Goal: Task Accomplishment & Management: Manage account settings

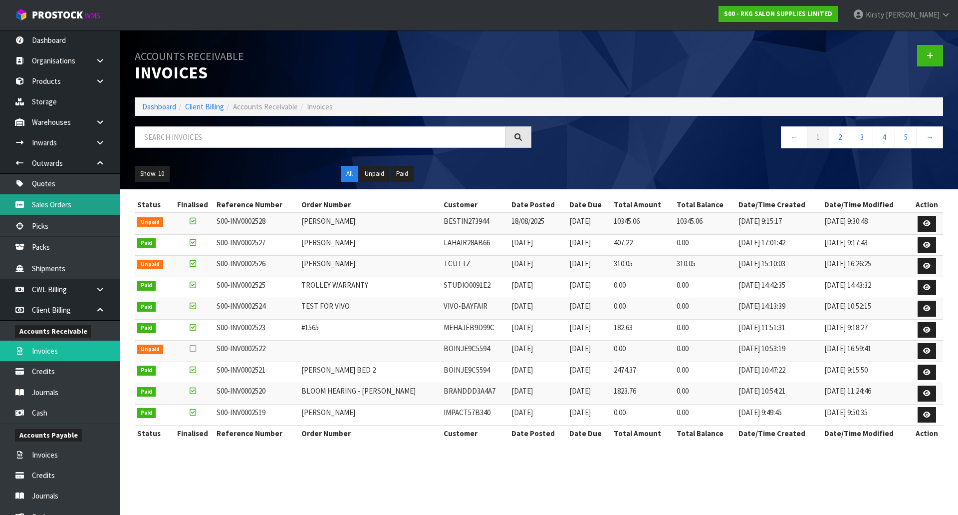
click at [48, 196] on link "Sales Orders" at bounding box center [60, 204] width 120 height 20
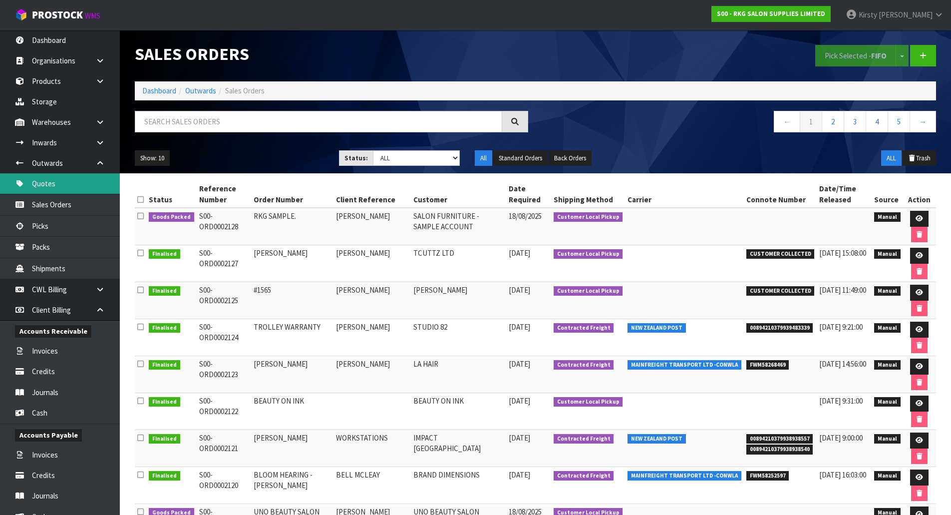
click at [55, 182] on link "Quotes" at bounding box center [60, 183] width 120 height 20
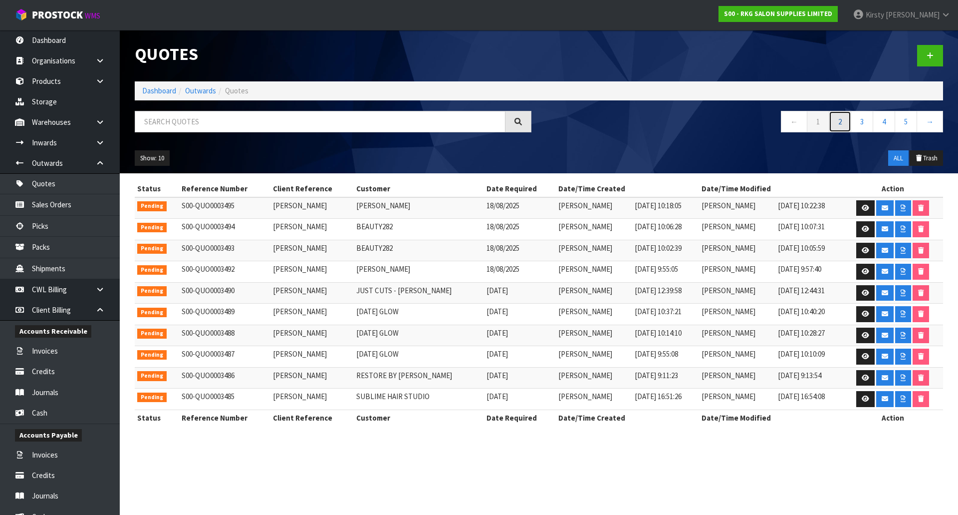
click at [837, 122] on link "2" at bounding box center [840, 121] width 22 height 21
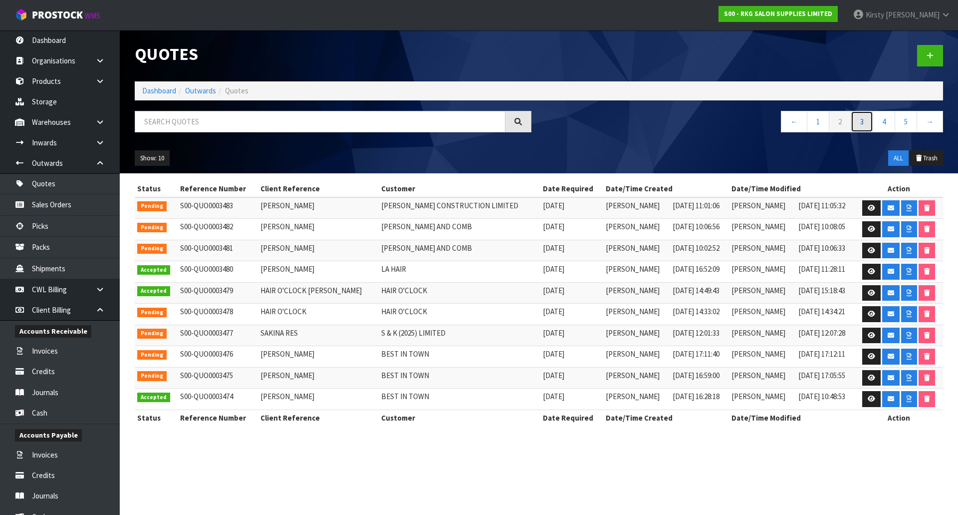
click at [860, 122] on link "3" at bounding box center [862, 121] width 22 height 21
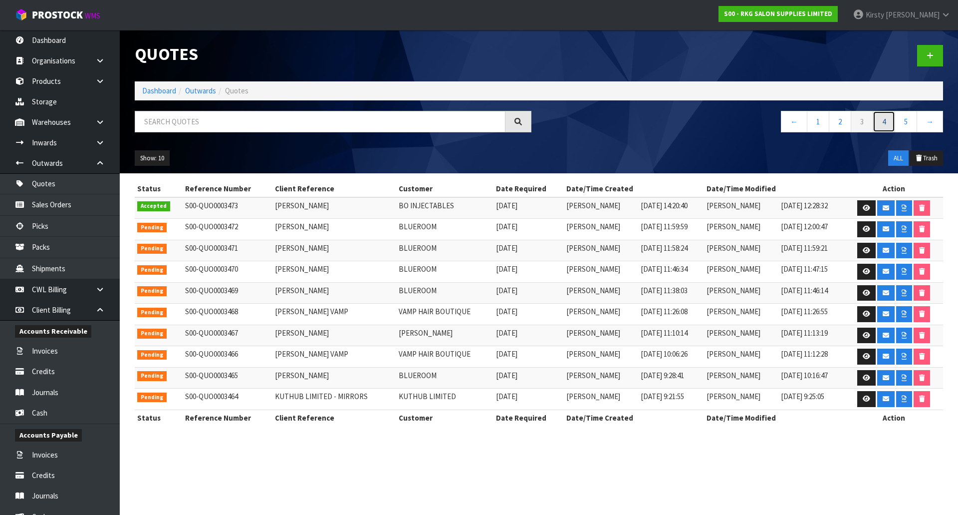
click at [886, 124] on link "4" at bounding box center [884, 121] width 22 height 21
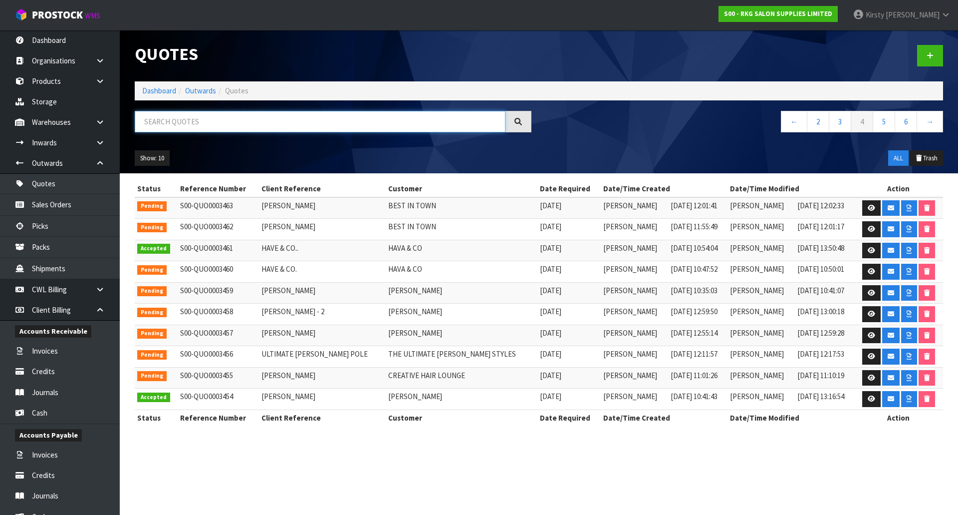
click at [174, 120] on input "text" at bounding box center [320, 121] width 371 height 21
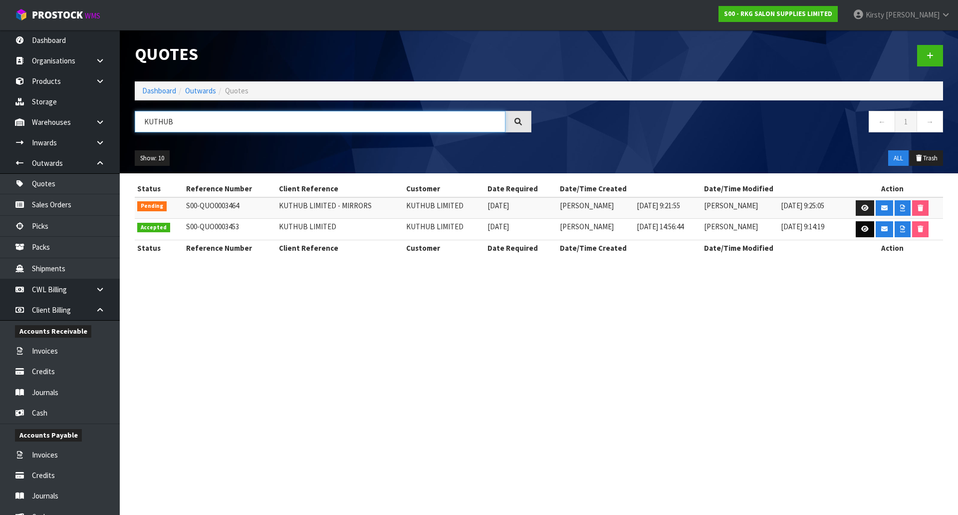
type input "KUTHUB"
click at [866, 228] on icon at bounding box center [865, 229] width 7 height 6
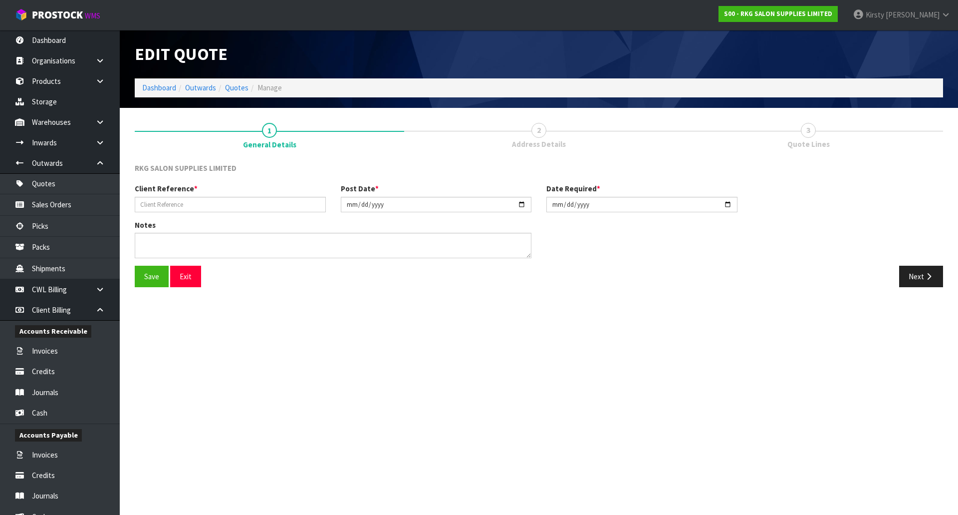
type input "KUTHUB LIMITED"
type input "[DATE]"
type textarea "WILL COLLECT - NO WARRANTY ON SHAMPOO UNIT"
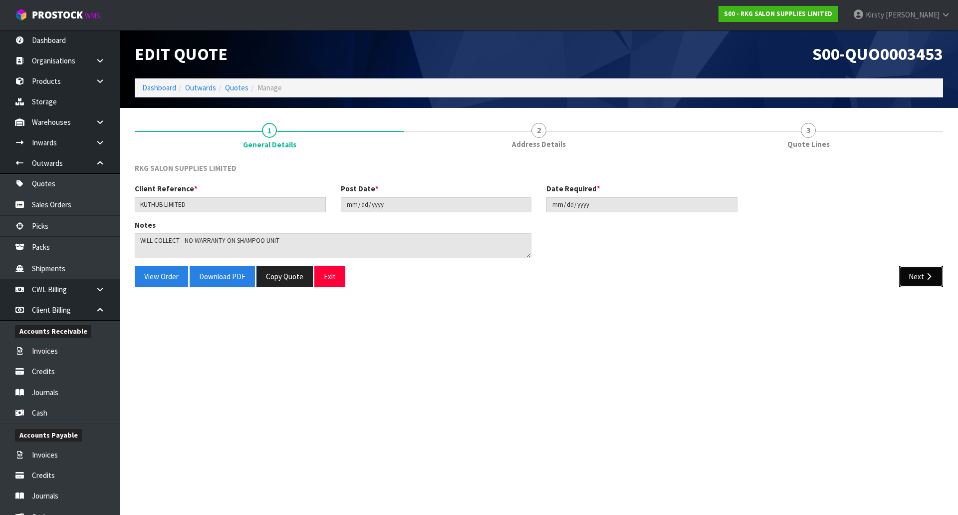
click at [922, 279] on button "Next" at bounding box center [922, 276] width 44 height 21
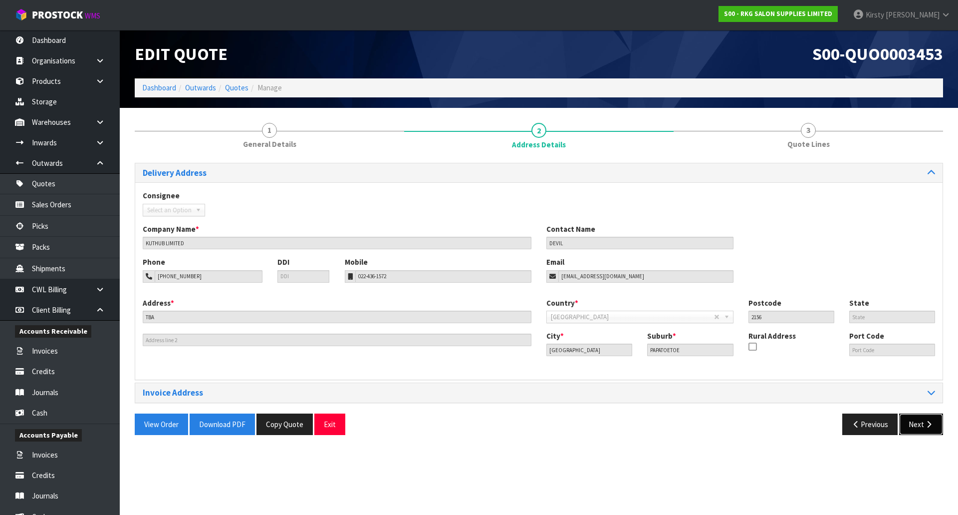
click at [925, 422] on icon "button" at bounding box center [929, 423] width 9 height 7
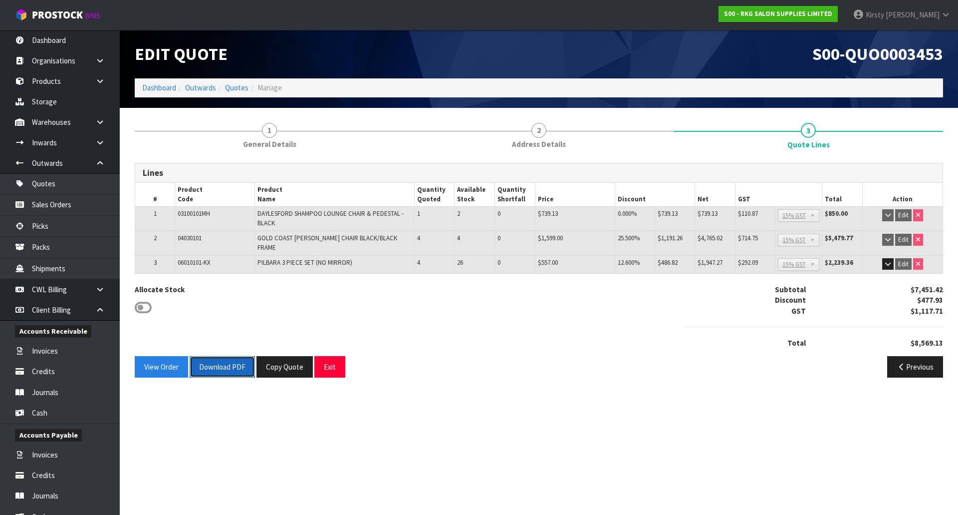
click at [212, 364] on button "Download PDF" at bounding box center [222, 366] width 65 height 21
drag, startPoint x: 327, startPoint y: 360, endPoint x: 275, endPoint y: 333, distance: 58.9
click at [326, 359] on button "Exit" at bounding box center [329, 366] width 31 height 21
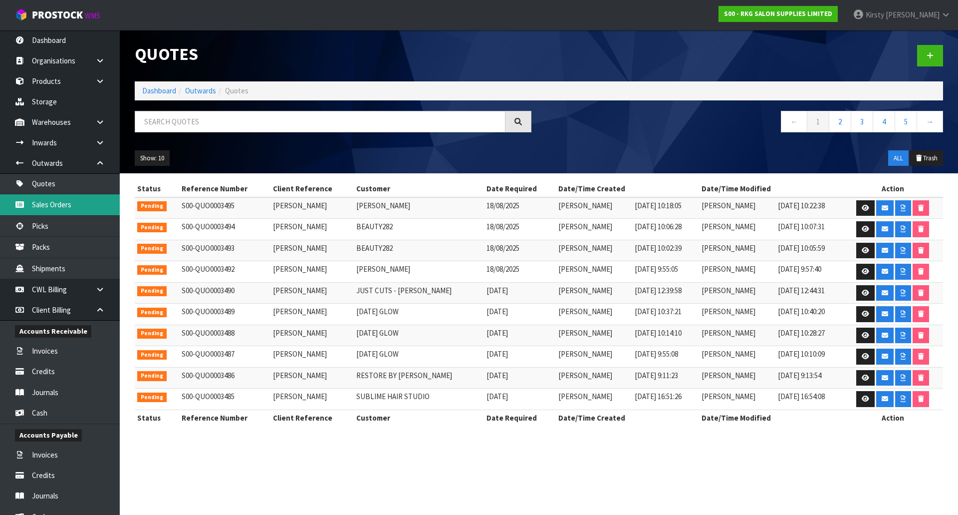
click at [31, 202] on link "Sales Orders" at bounding box center [60, 204] width 120 height 20
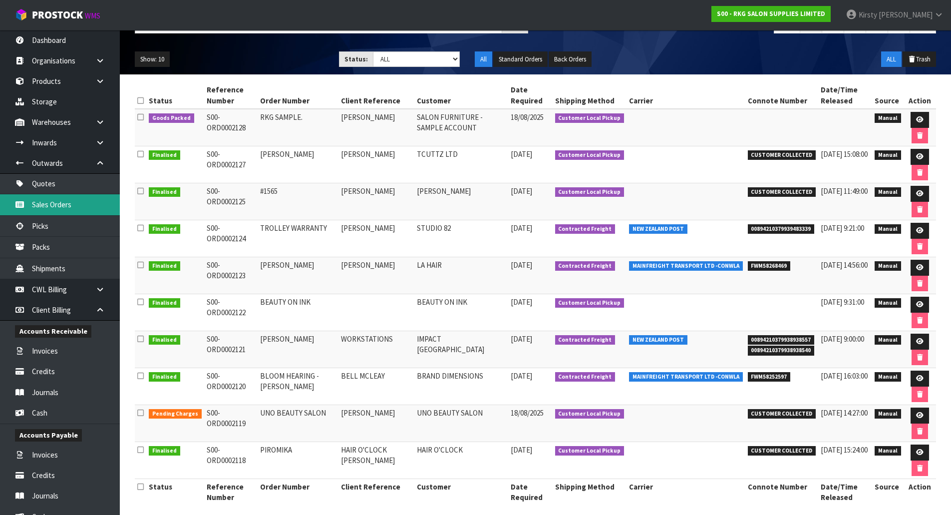
scroll to position [107, 0]
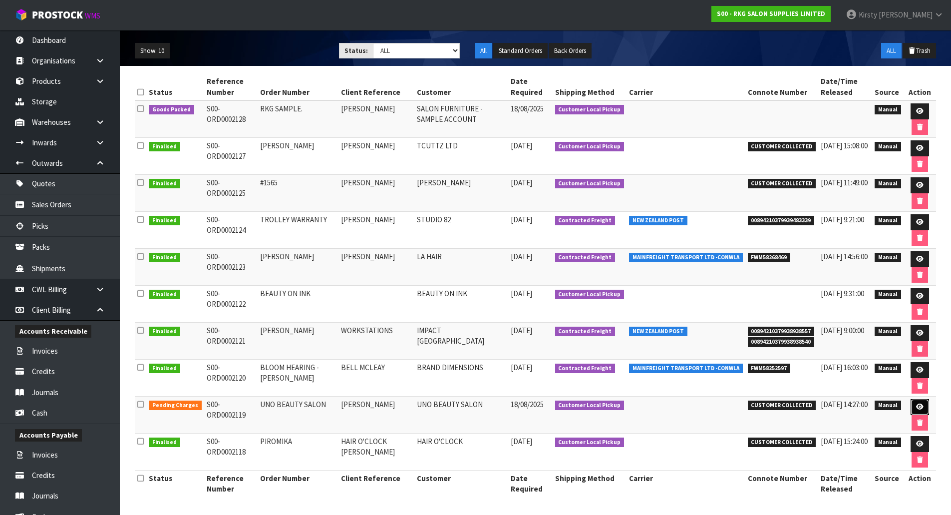
click at [918, 404] on icon at bounding box center [919, 406] width 7 height 6
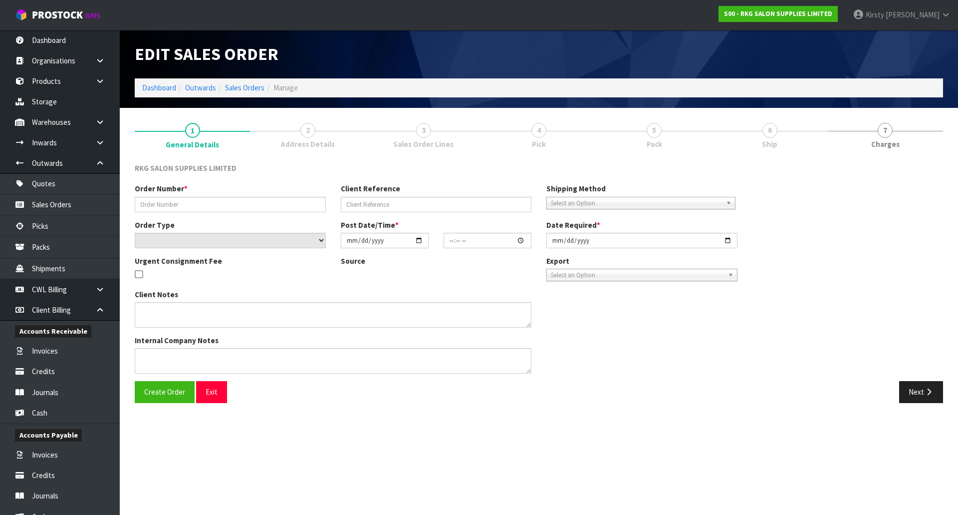
type input "UNO BEAUTY SALON"
type input "[PERSON_NAME]"
select select "number:0"
type input "[DATE]"
type input "10:00:00.000"
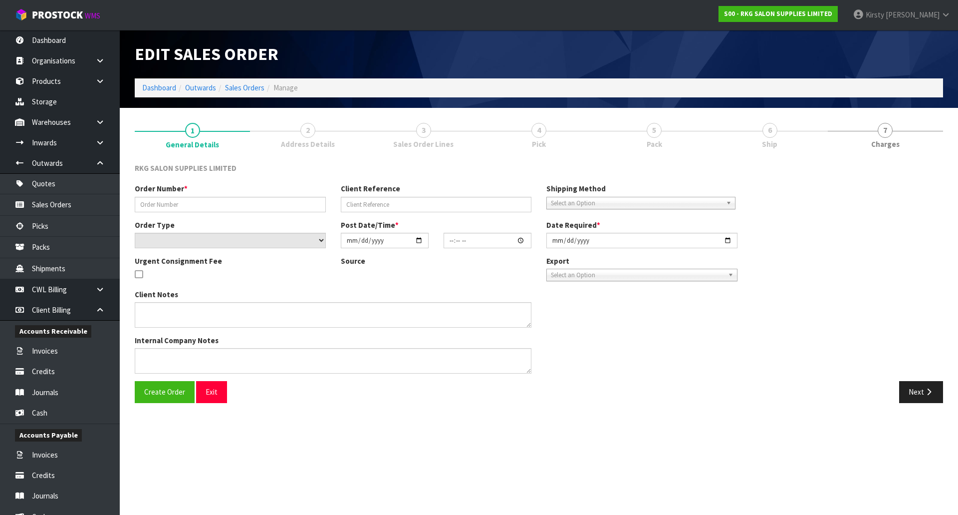
type input "[DATE]"
type textarea "PICK UP [DATE] NO CHARGE FOR SEAT COVERS"
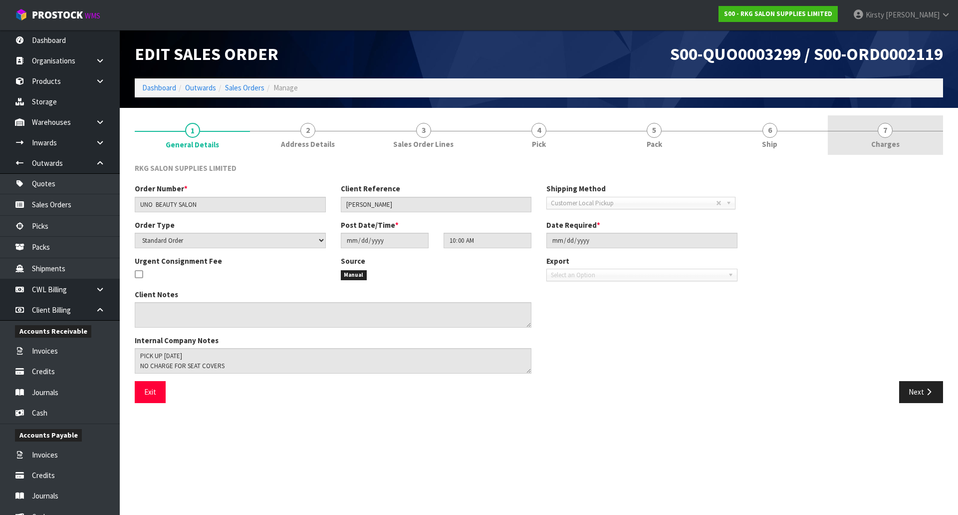
click at [889, 127] on span "7" at bounding box center [885, 130] width 15 height 15
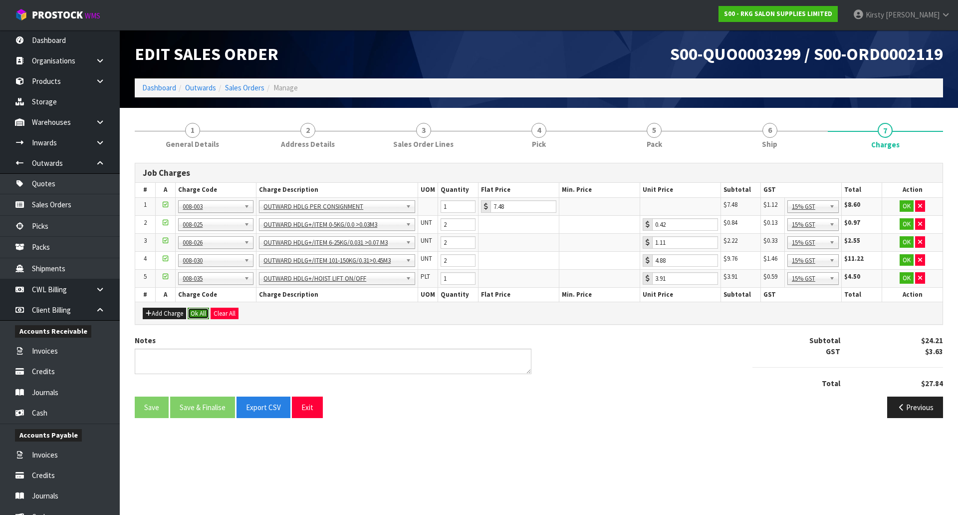
click at [197, 311] on button "Ok All" at bounding box center [198, 314] width 21 height 12
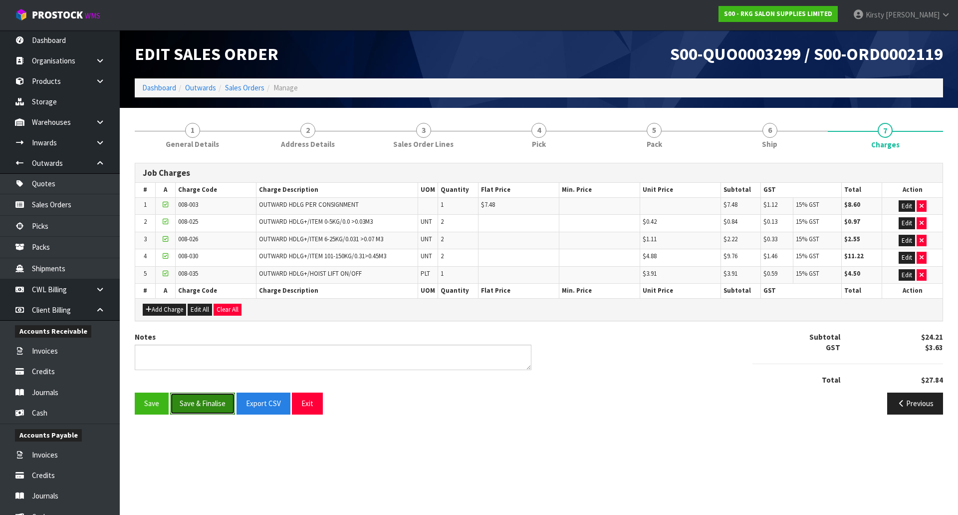
click at [203, 401] on button "Save & Finalise" at bounding box center [202, 402] width 65 height 21
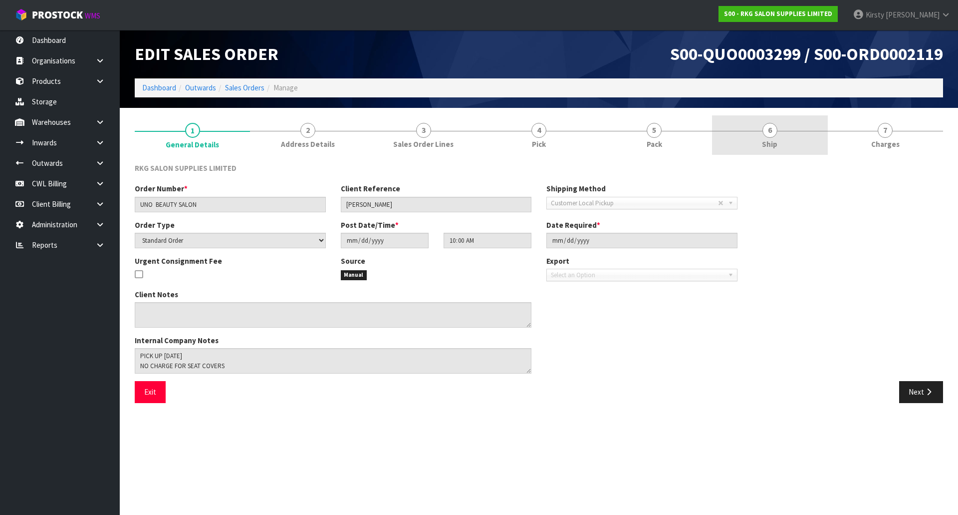
click at [768, 131] on span "6" at bounding box center [770, 130] width 15 height 15
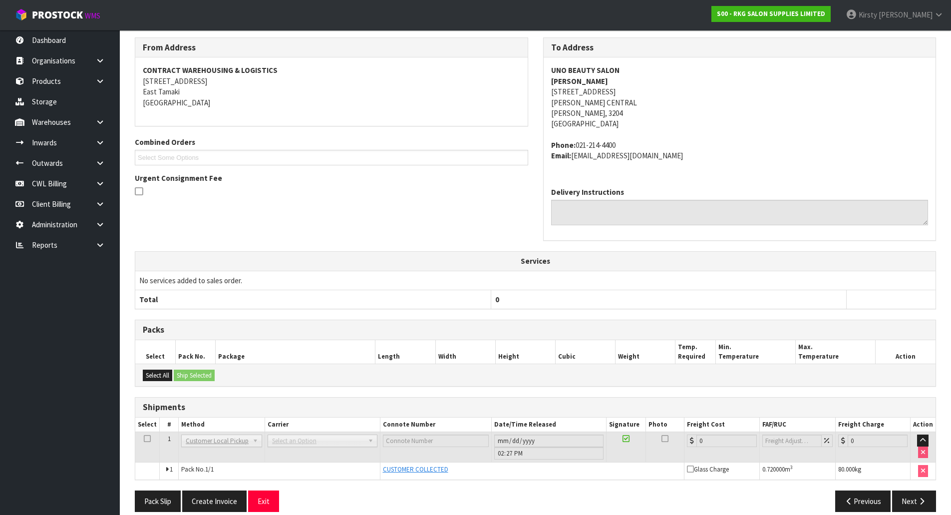
scroll to position [137, 0]
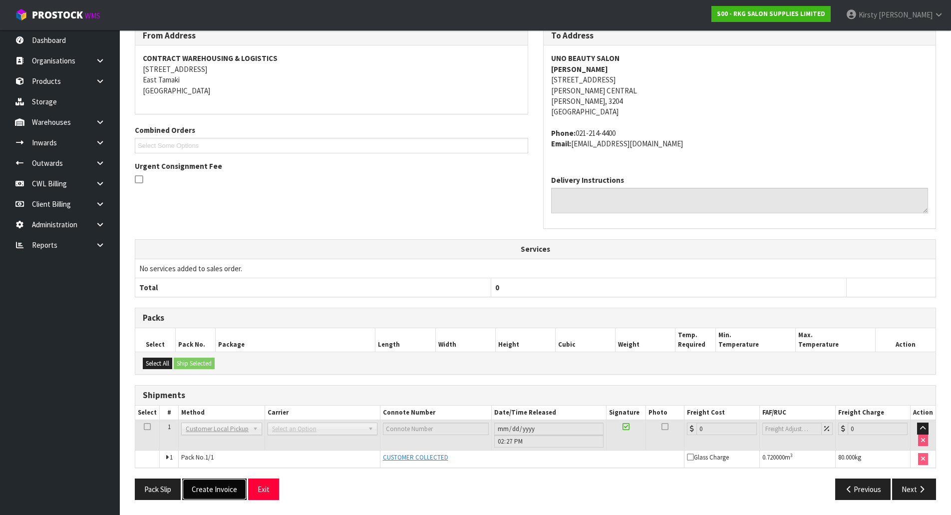
click at [204, 492] on button "Create Invoice" at bounding box center [214, 488] width 64 height 21
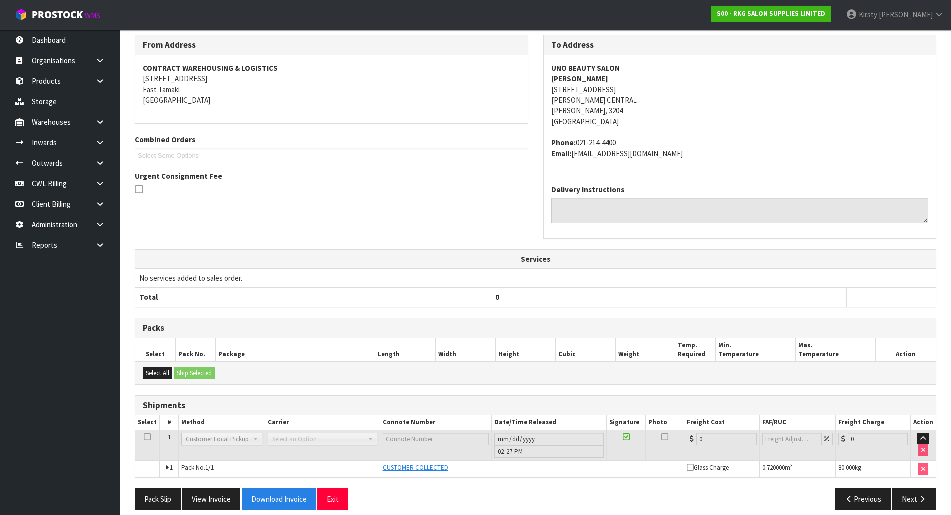
scroll to position [174, 0]
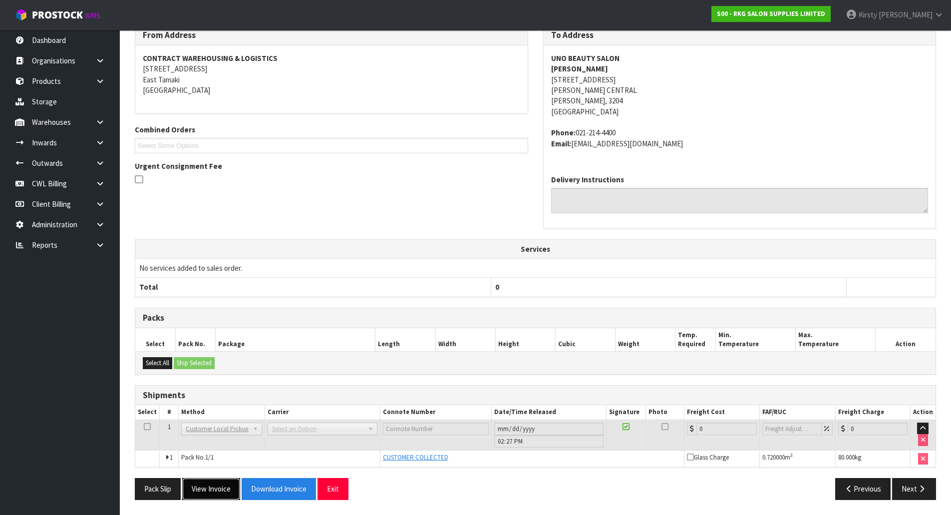
click at [214, 486] on button "View Invoice" at bounding box center [211, 488] width 58 height 21
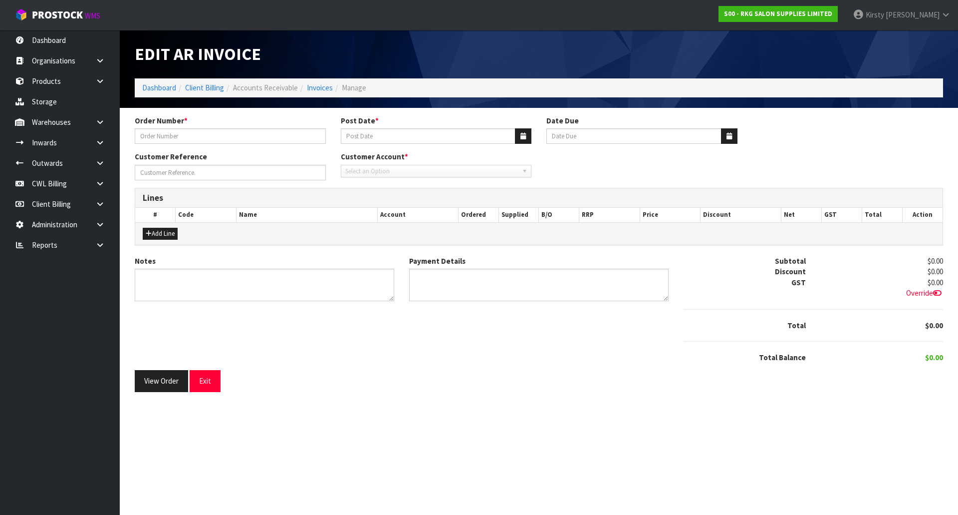
type input "UNO BEAUTY SALON"
type input "18/08/2025"
type input "[DATE]"
type input "[PERSON_NAME]"
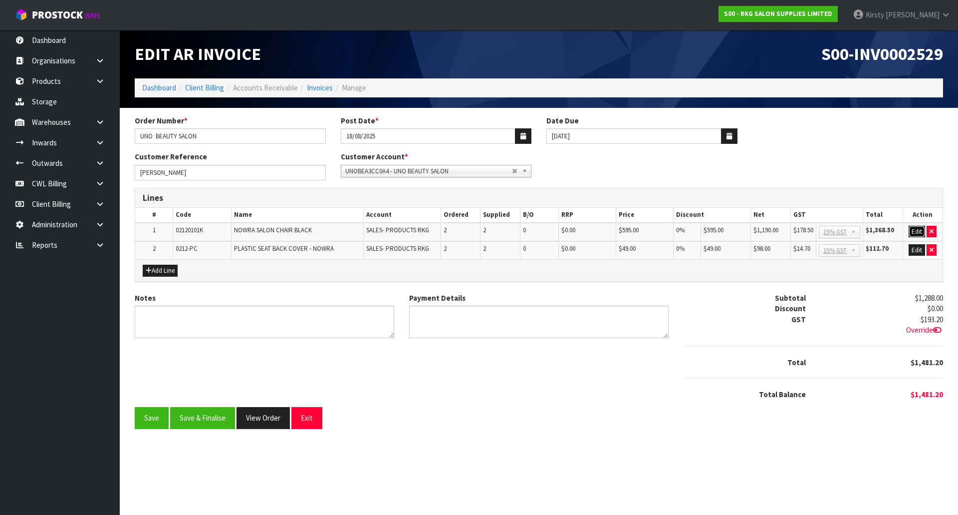
click at [917, 230] on button "Edit" at bounding box center [917, 232] width 16 height 12
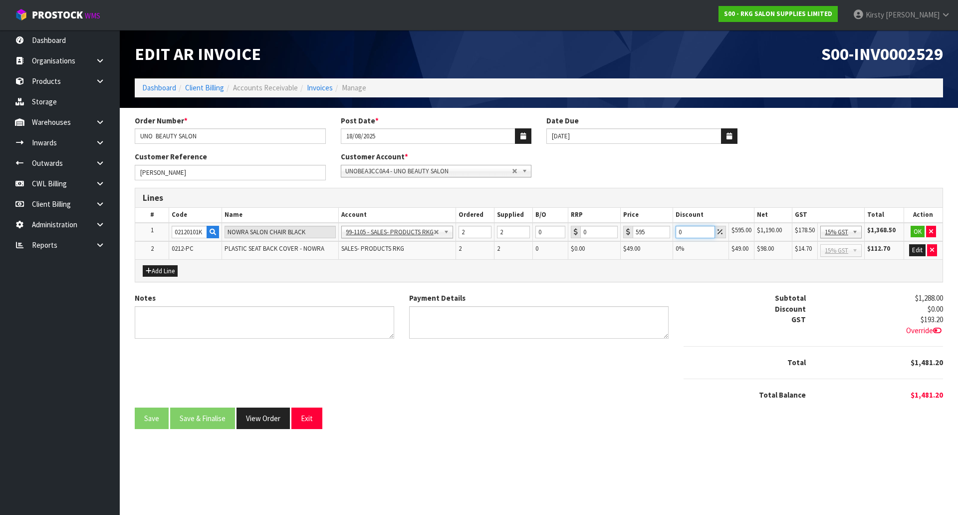
drag, startPoint x: 685, startPoint y: 233, endPoint x: 668, endPoint y: 235, distance: 17.2
click at [668, 235] on tr "1 02120101K NOWRA SALON CHAIR BLACK 99-1100 - SALES -ADMIN 99-1105 - SALES- PRO…" at bounding box center [539, 232] width 808 height 19
type input "5"
click at [916, 233] on button "OK" at bounding box center [918, 232] width 14 height 12
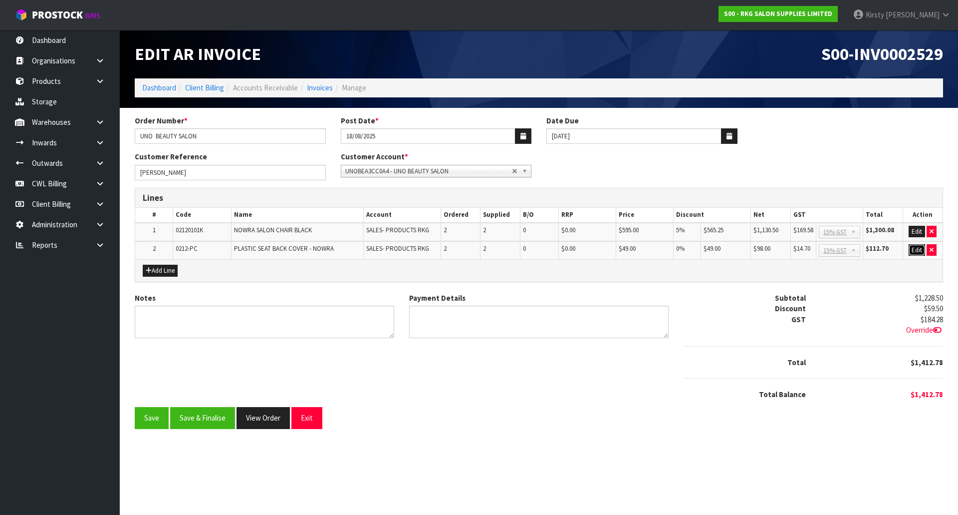
click at [917, 249] on button "Edit" at bounding box center [917, 250] width 16 height 12
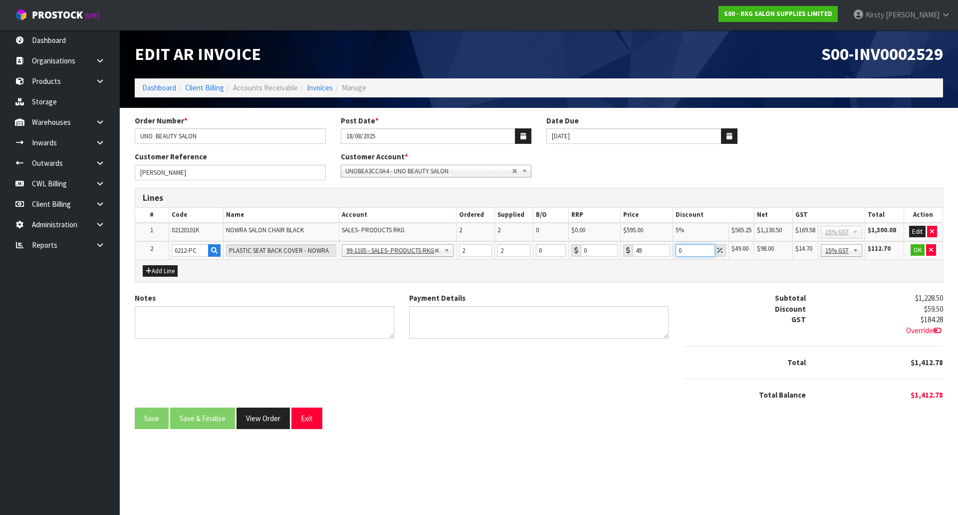
drag, startPoint x: 689, startPoint y: 250, endPoint x: 661, endPoint y: 249, distance: 27.5
click at [661, 249] on tr "2 0212-PC PLASTIC SEAT BACK COVER - NOWRA 99-1100 - SALES -ADMIN 99-1105 - SALE…" at bounding box center [539, 250] width 808 height 18
type input "100"
click at [916, 250] on button "OK" at bounding box center [918, 250] width 14 height 12
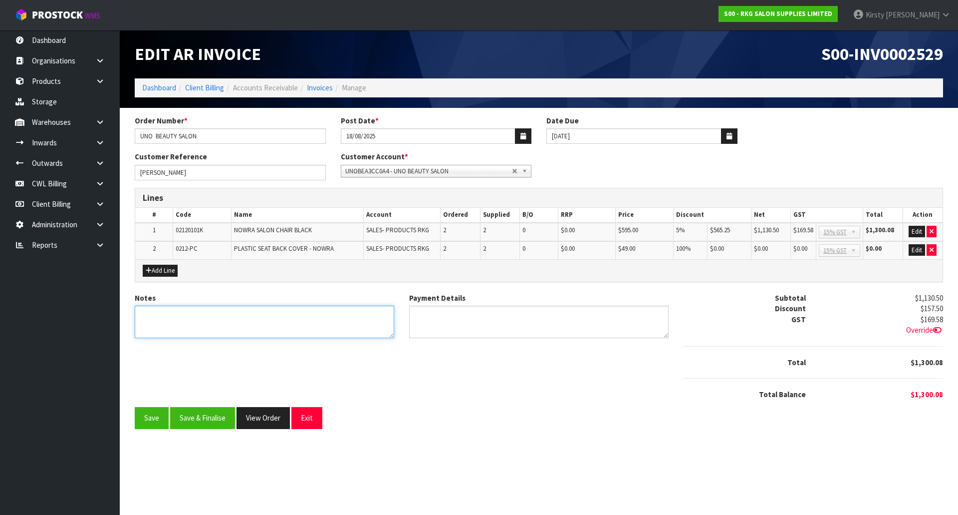
click at [199, 316] on textarea "Notes" at bounding box center [265, 322] width 260 height 32
type textarea "THANK YOU FOR YOUR ORDER"
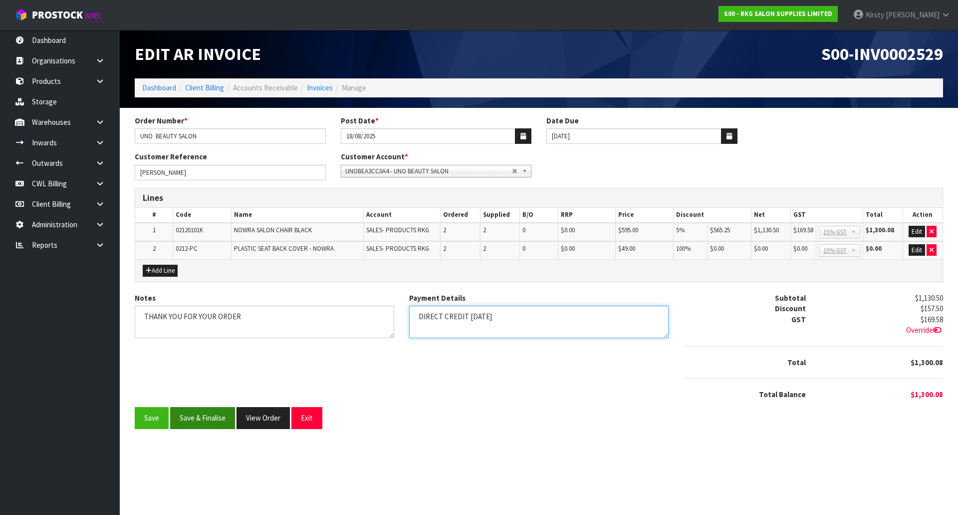
type textarea "DIRECT CREDIT 13.8.25"
click at [213, 422] on button "Save & Finalise" at bounding box center [202, 417] width 65 height 21
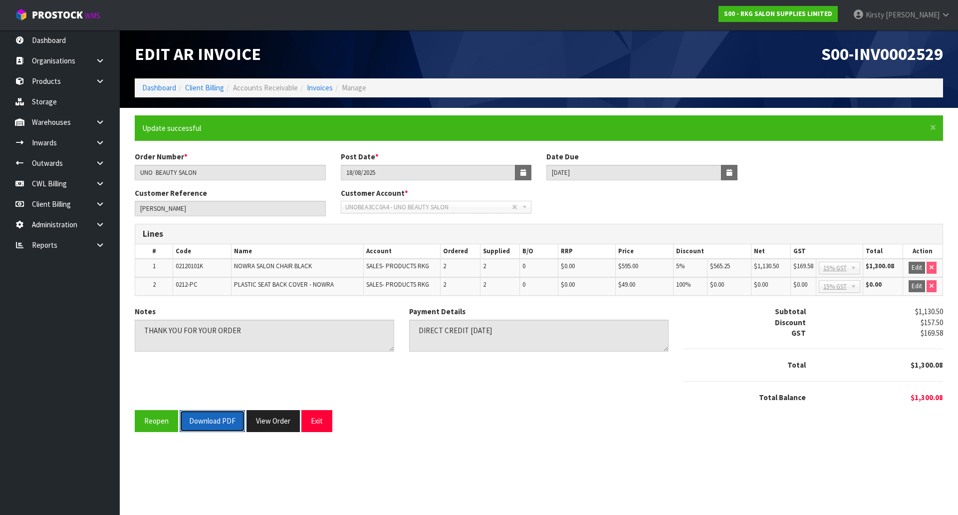
click at [202, 426] on button "Download PDF" at bounding box center [212, 420] width 65 height 21
click at [322, 423] on button "Exit" at bounding box center [317, 420] width 31 height 21
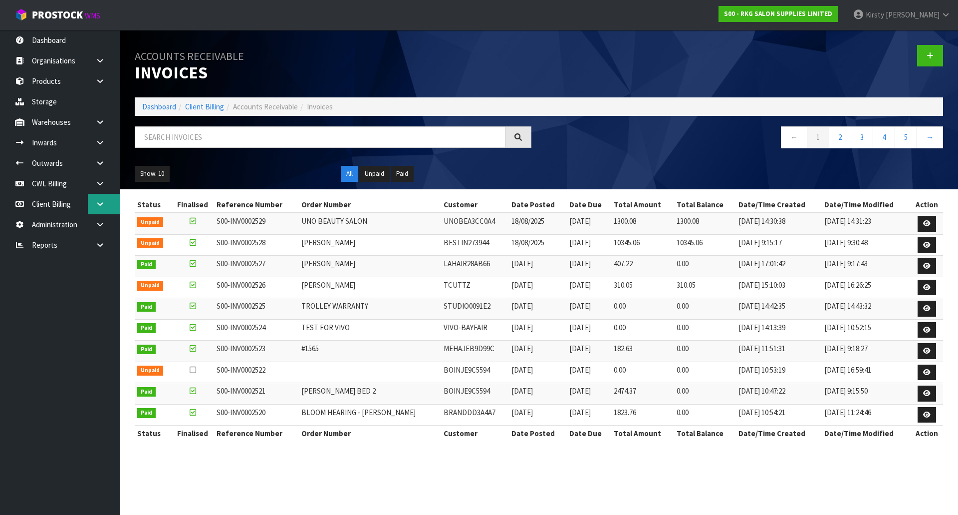
click at [102, 205] on icon at bounding box center [99, 203] width 9 height 7
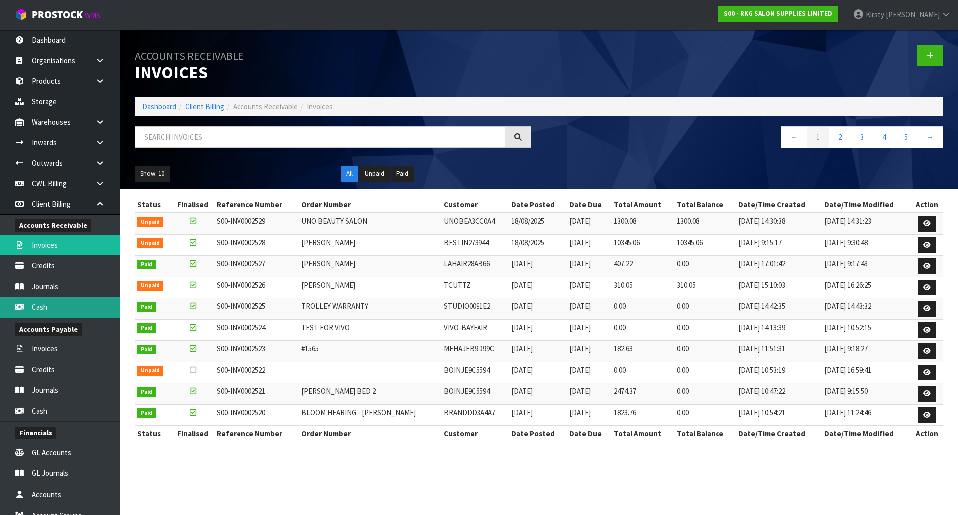
click at [39, 302] on link "Cash" at bounding box center [60, 307] width 120 height 20
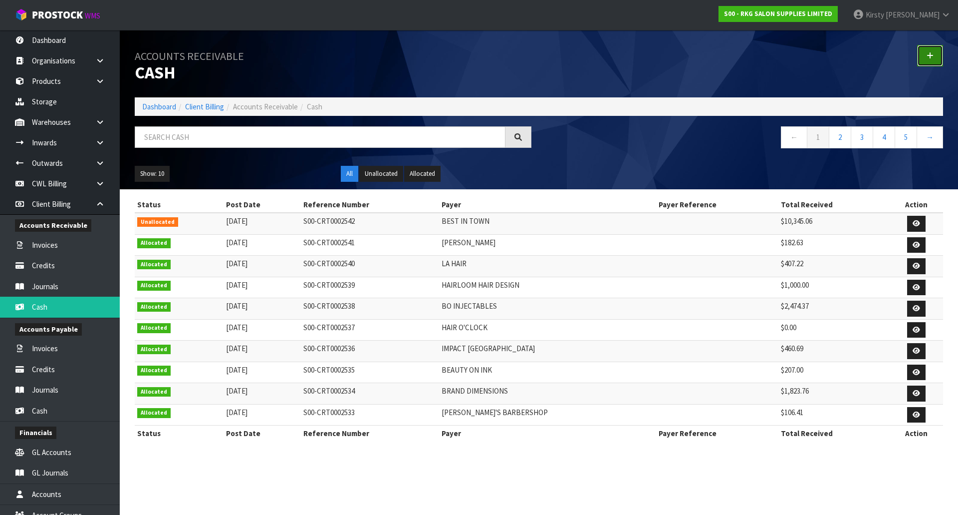
click at [928, 50] on link at bounding box center [931, 55] width 26 height 21
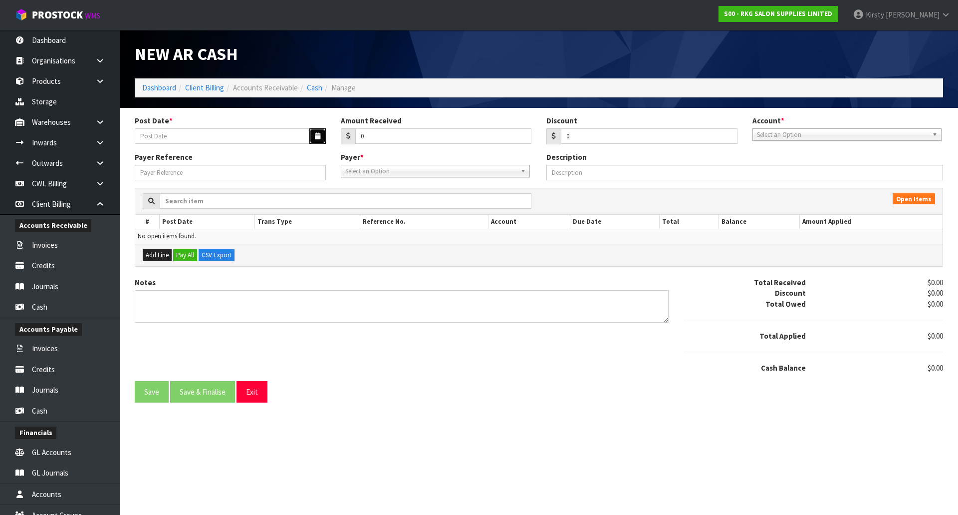
click at [317, 137] on icon "button" at bounding box center [317, 136] width 5 height 6
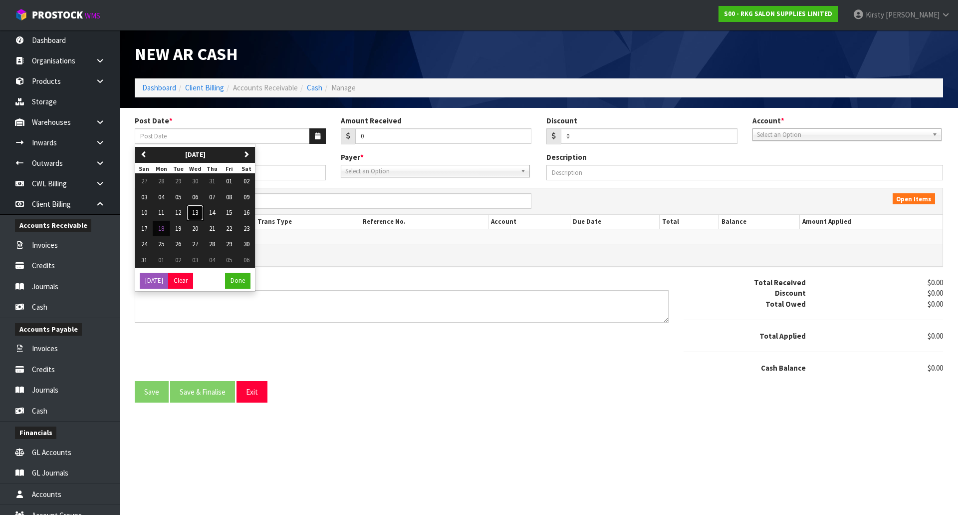
click at [195, 214] on span "13" at bounding box center [195, 212] width 6 height 8
type input "[DATE]"
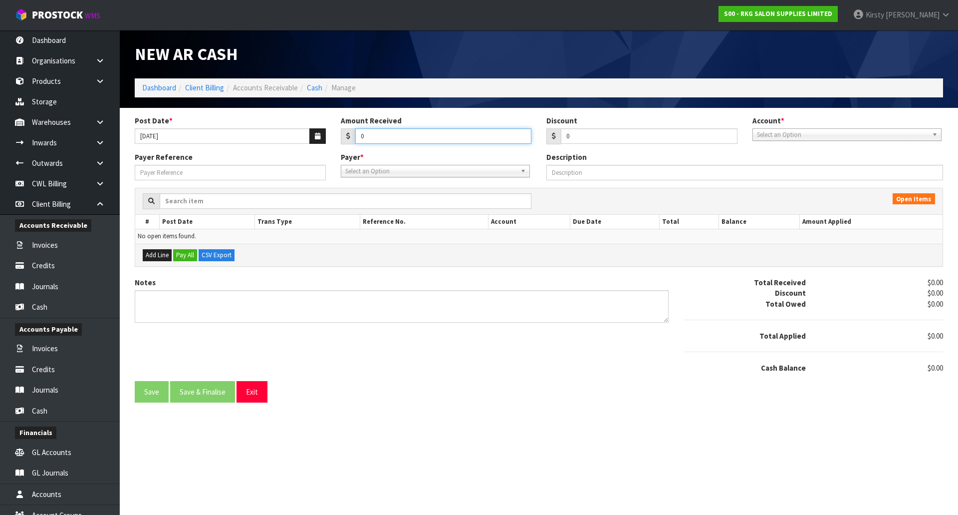
drag, startPoint x: 370, startPoint y: 136, endPoint x: 335, endPoint y: 139, distance: 34.6
click at [335, 139] on div "Amount Received 0" at bounding box center [436, 129] width 206 height 29
type input "1300.08"
click at [818, 133] on span "Select an Option" at bounding box center [842, 135] width 171 height 12
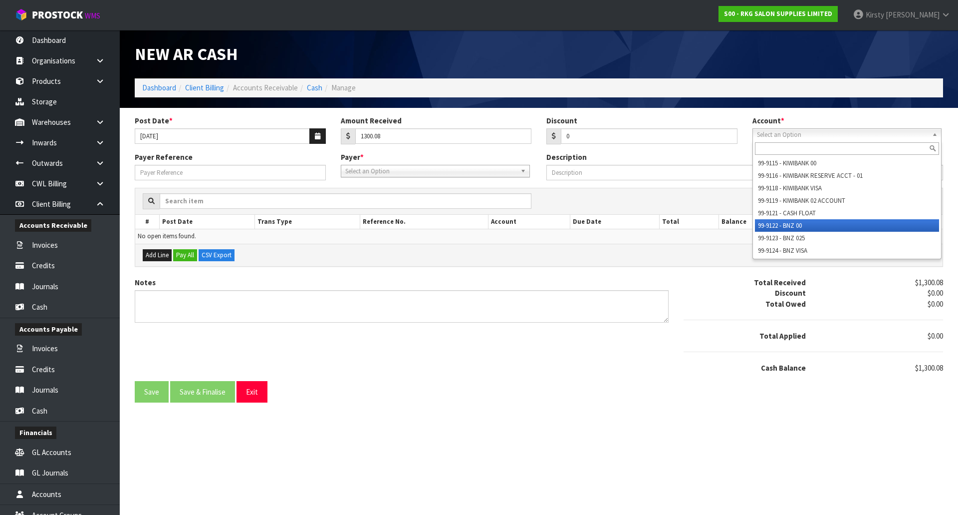
click at [794, 224] on li "99-9122 - BNZ 00" at bounding box center [847, 225] width 184 height 12
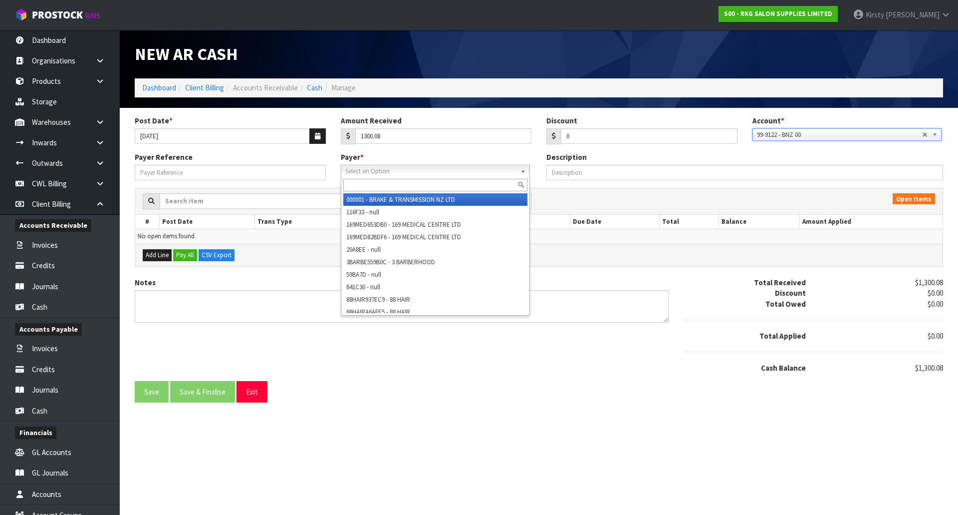
click at [372, 170] on span "Select an Option" at bounding box center [430, 171] width 171 height 12
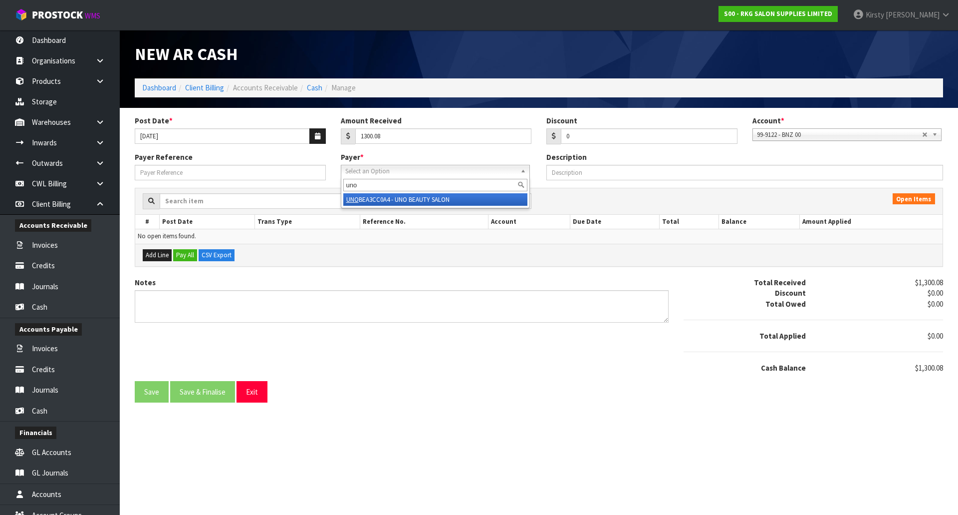
type input "uno"
click at [380, 199] on li "UNO BEA3CC0A4 - UNO BEAUTY SALON" at bounding box center [435, 199] width 184 height 12
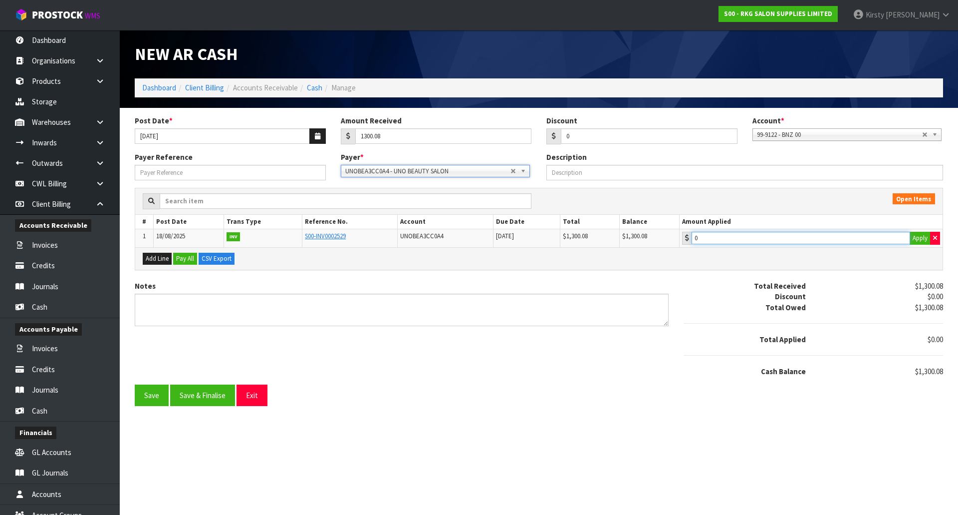
type input "1300.08"
click at [732, 240] on input "1300.08" at bounding box center [801, 238] width 219 height 12
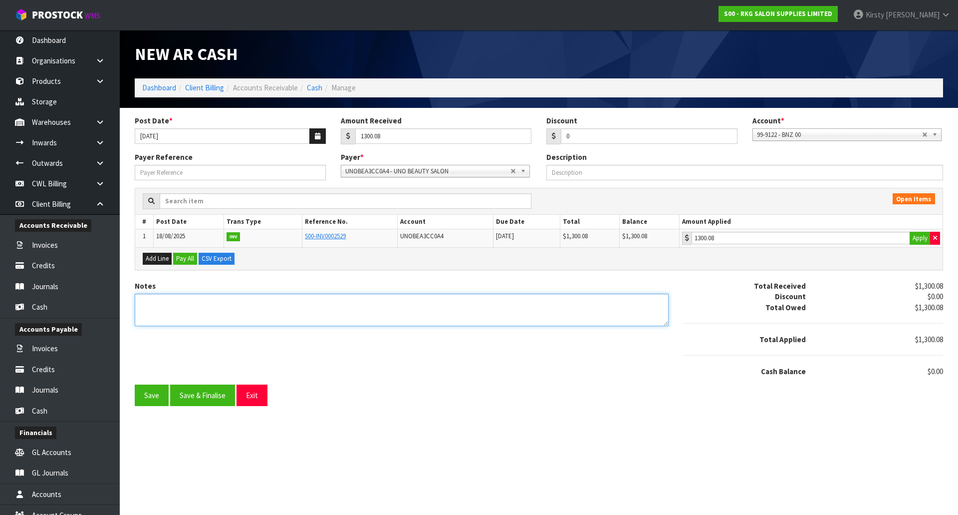
click at [190, 299] on textarea "Notes" at bounding box center [402, 310] width 534 height 32
type textarea "d"
type textarea "DC 13.8"
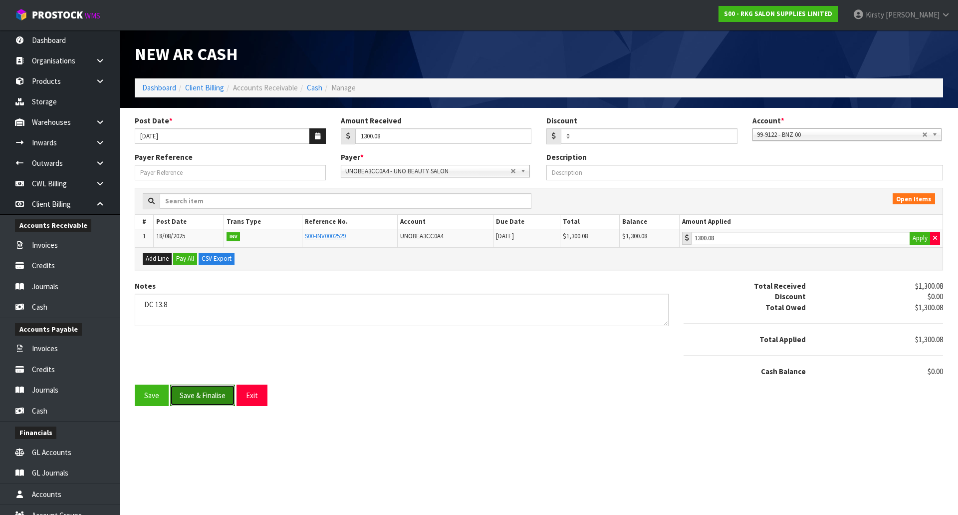
click at [190, 399] on button "Save & Finalise" at bounding box center [202, 394] width 65 height 21
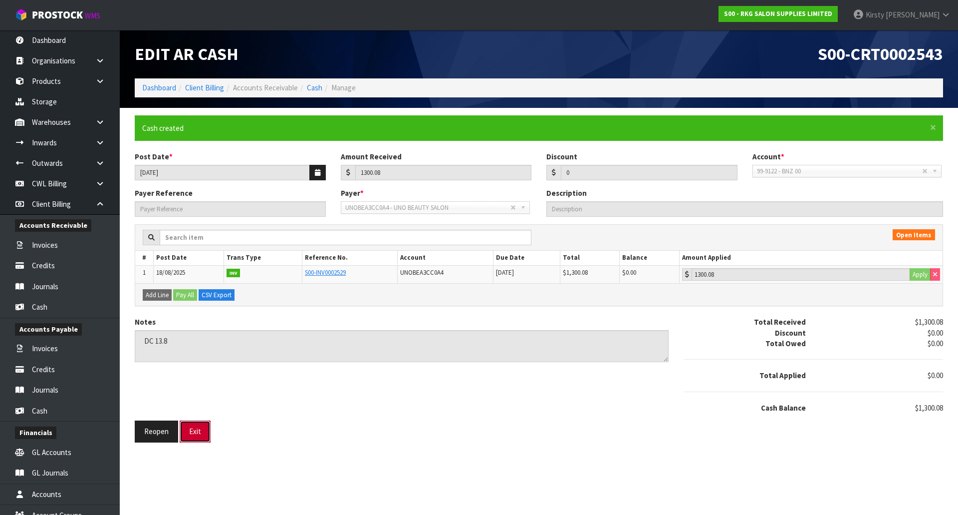
click at [194, 430] on button "Exit" at bounding box center [195, 430] width 31 height 21
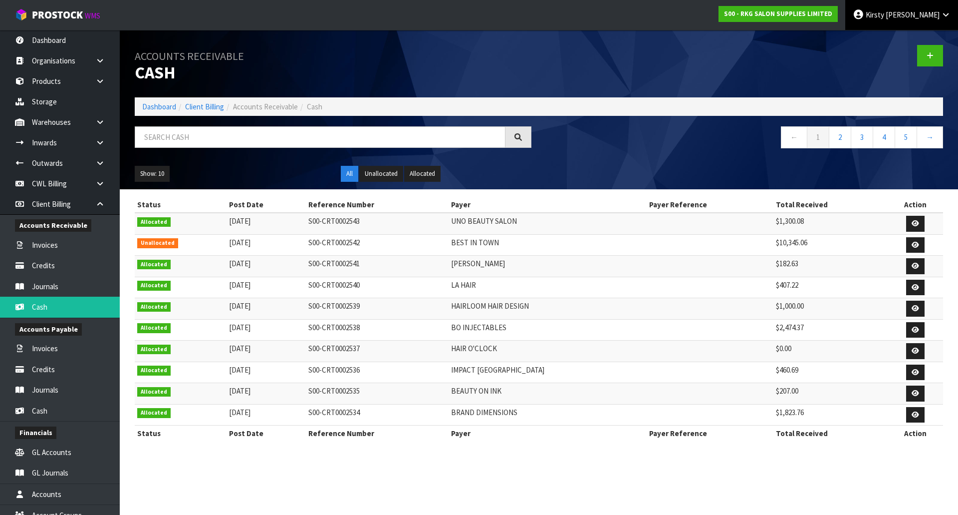
drag, startPoint x: 925, startPoint y: 17, endPoint x: 913, endPoint y: 21, distance: 12.8
click at [925, 17] on span "[PERSON_NAME]" at bounding box center [913, 14] width 54 height 9
click at [898, 37] on link "Logout" at bounding box center [918, 39] width 79 height 13
